Goal: Information Seeking & Learning: Understand process/instructions

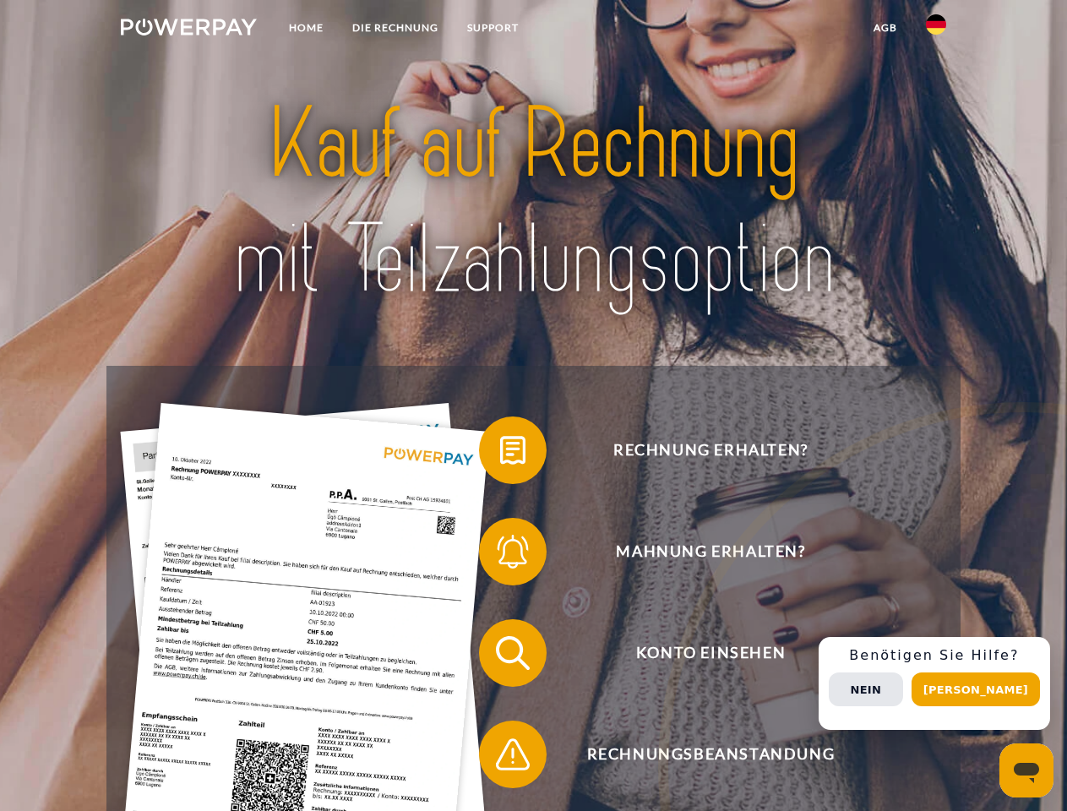
click at [188, 30] on img at bounding box center [189, 27] width 136 height 17
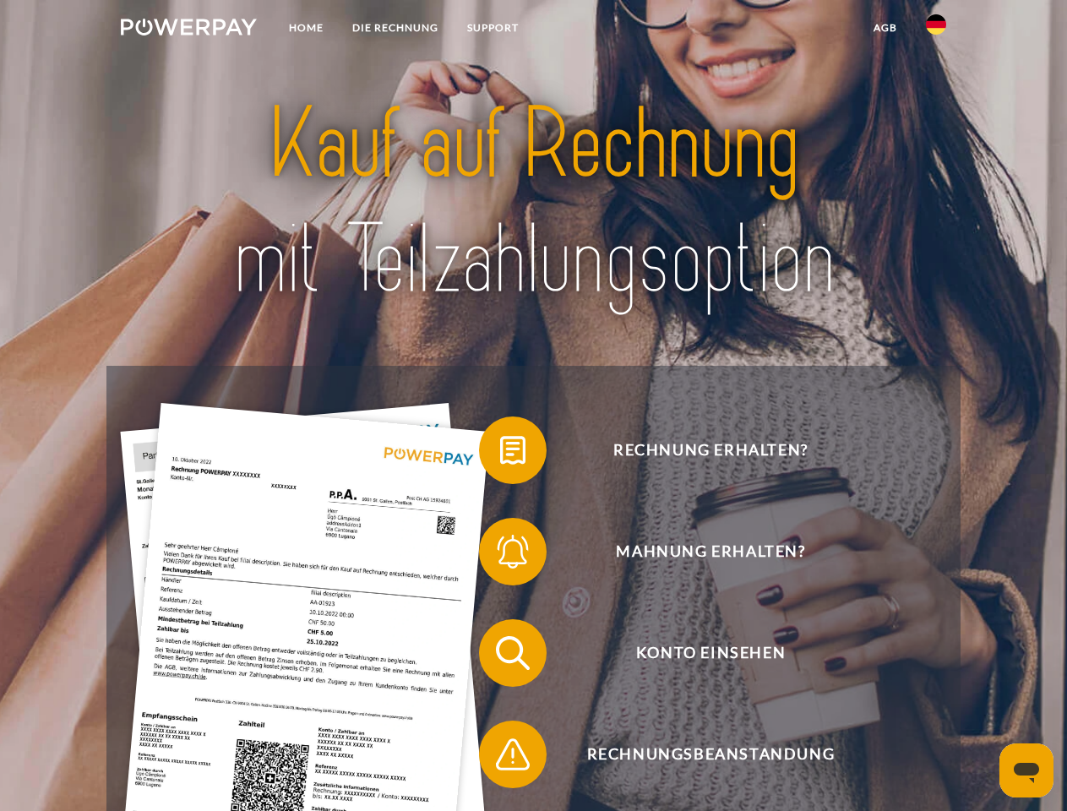
click at [936, 30] on img at bounding box center [936, 24] width 20 height 20
click at [884, 28] on link "agb" at bounding box center [885, 28] width 52 height 30
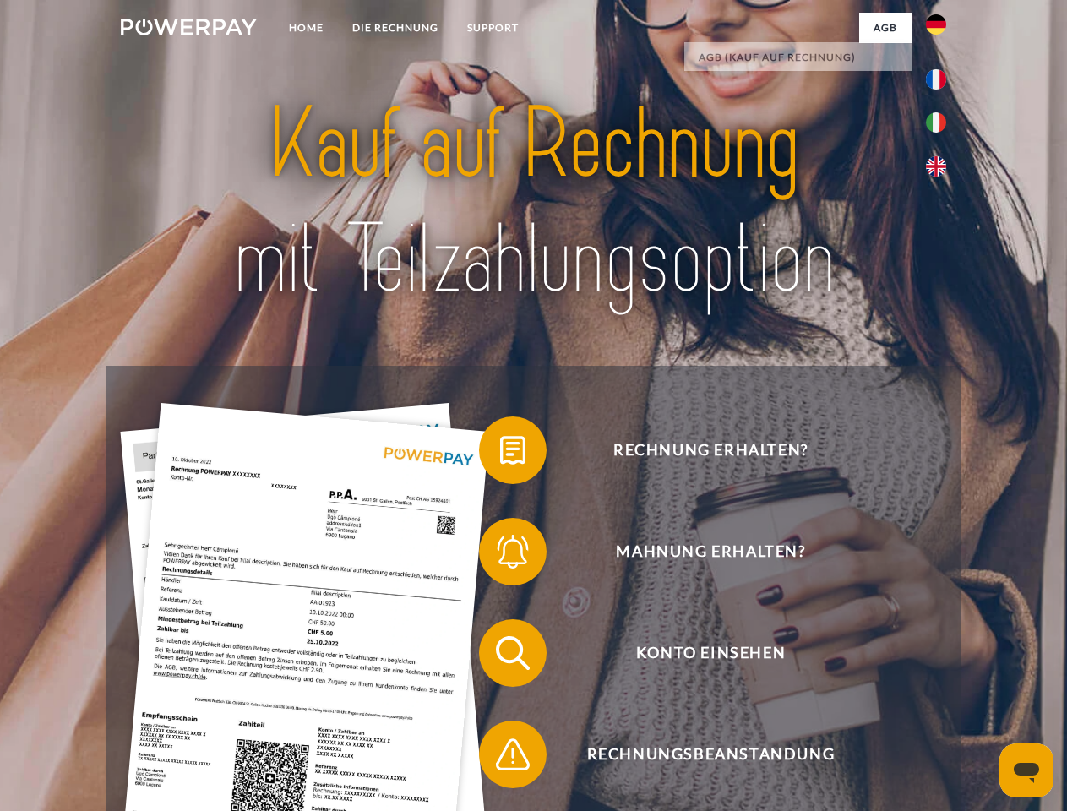
click at [500, 454] on span at bounding box center [487, 450] width 84 height 84
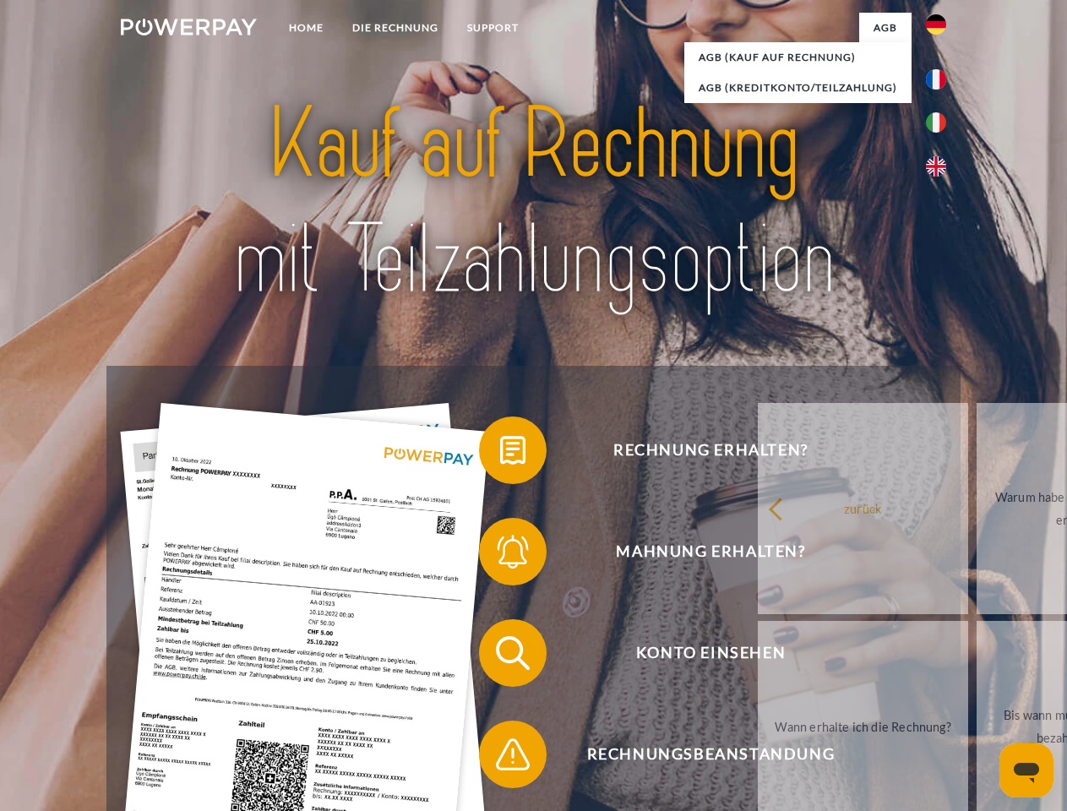
click at [500, 555] on div "Rechnung erhalten? Mahnung erhalten? Konto einsehen" at bounding box center [532, 704] width 853 height 676
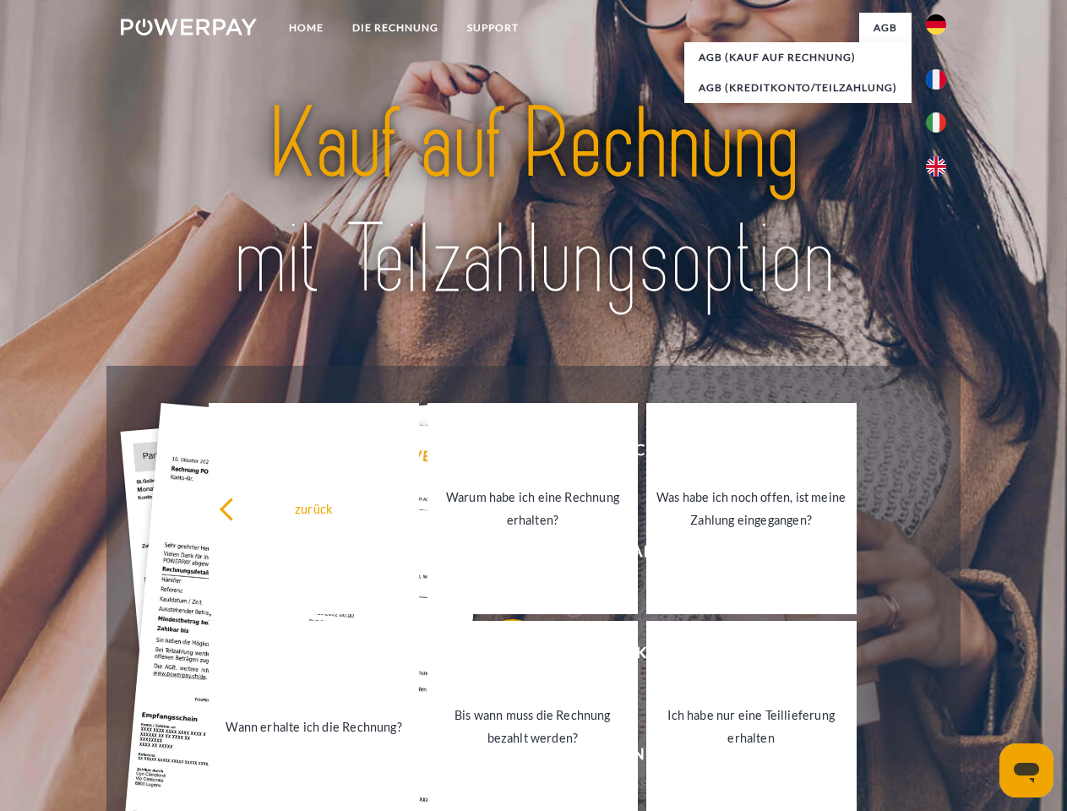
click at [500, 656] on link "Bis wann muss die Rechnung bezahlt werden?" at bounding box center [532, 726] width 210 height 211
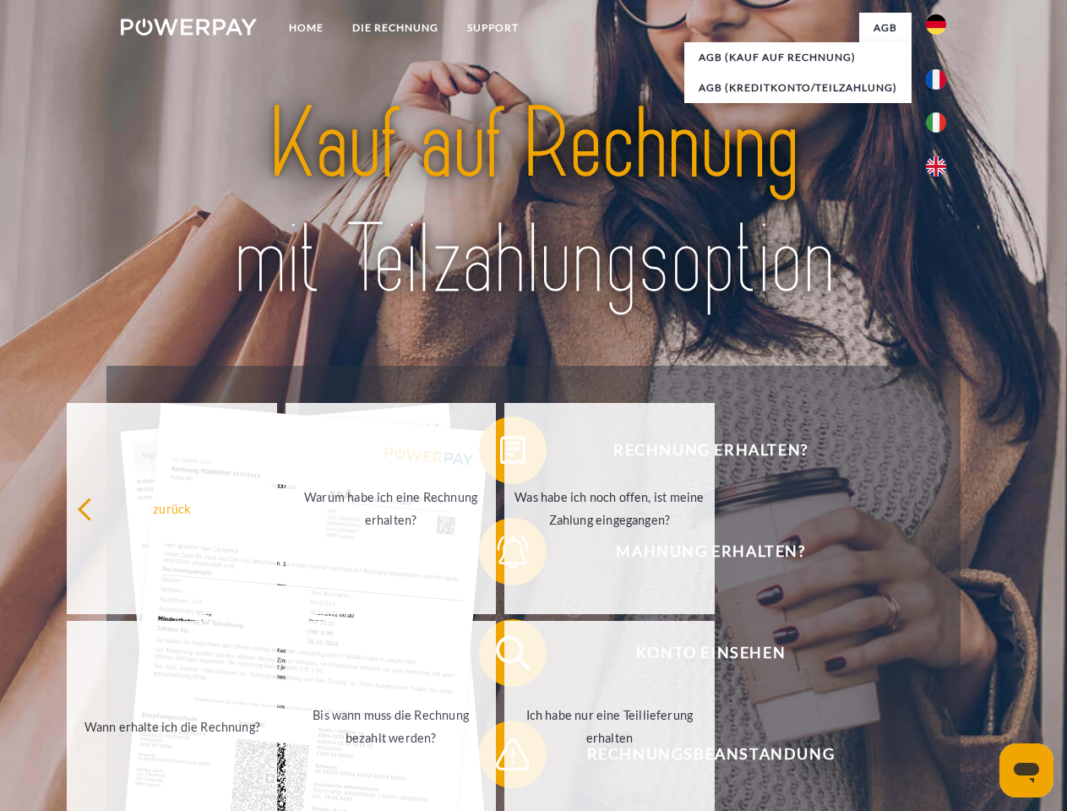
click at [500, 758] on span at bounding box center [487, 754] width 84 height 84
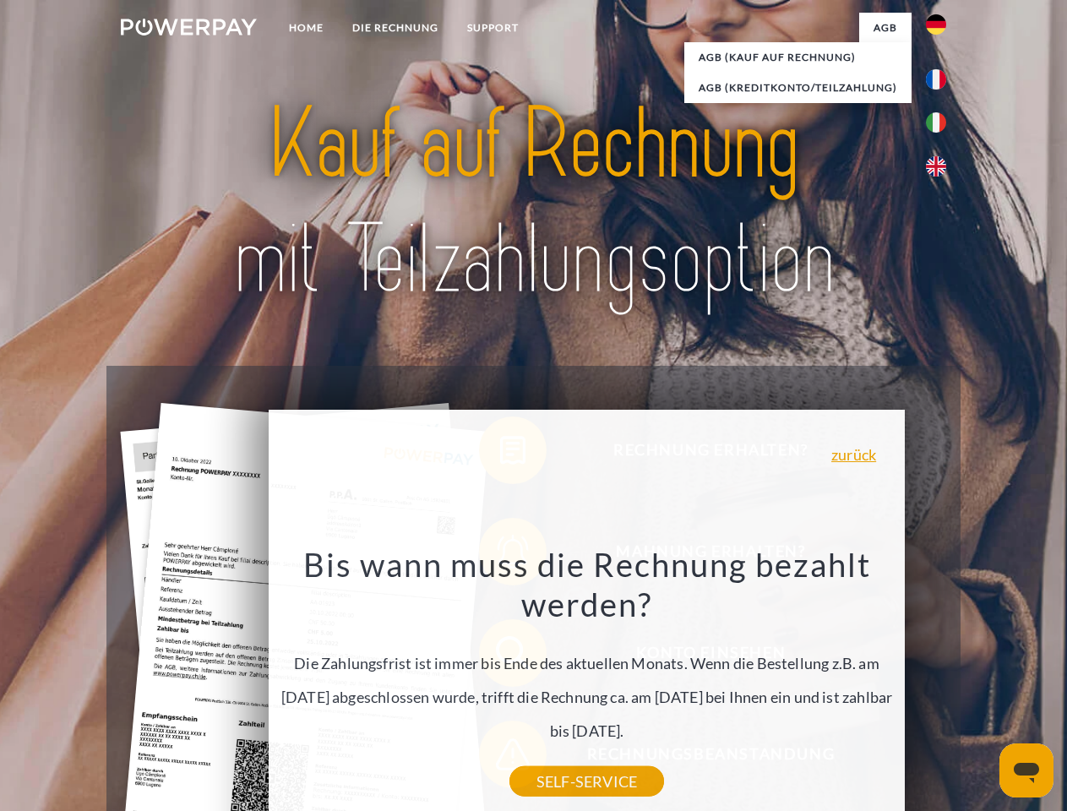
click at [940, 683] on div "Rechnung erhalten? Mahnung erhalten? Konto einsehen" at bounding box center [532, 704] width 853 height 676
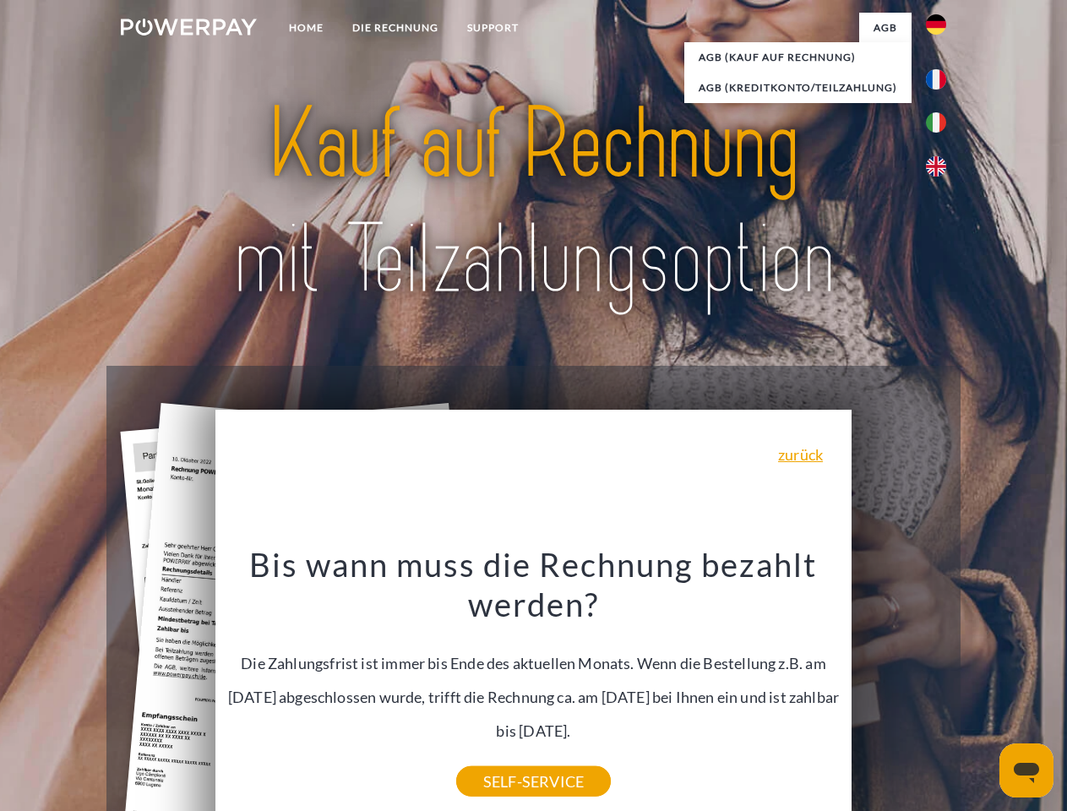
click at [899, 687] on span "Konto einsehen" at bounding box center [710, 653] width 414 height 68
click at [981, 689] on header "Home DIE RECHNUNG SUPPORT" at bounding box center [533, 583] width 1067 height 1166
